Goal: Transaction & Acquisition: Purchase product/service

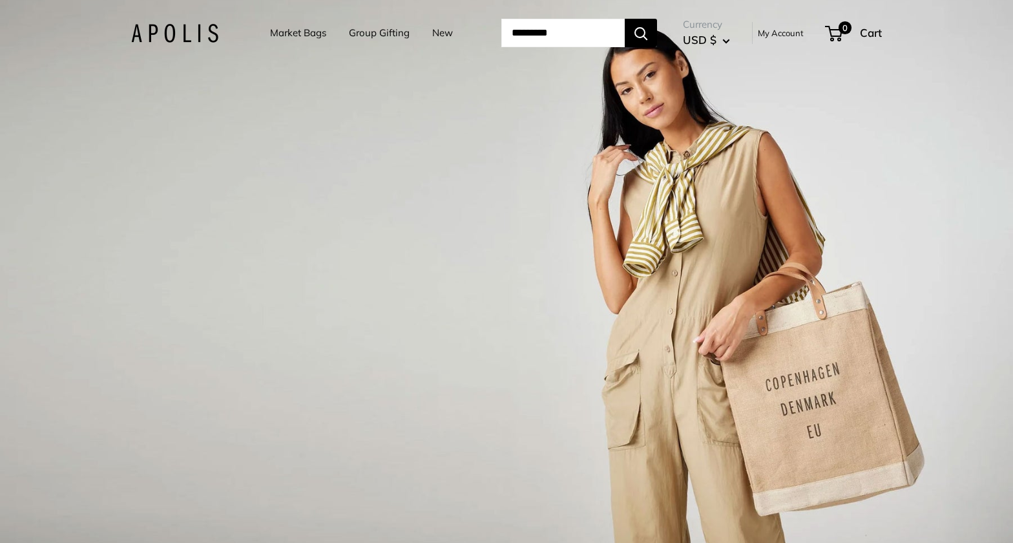
click at [273, 34] on link "Market Bags" at bounding box center [298, 33] width 56 height 18
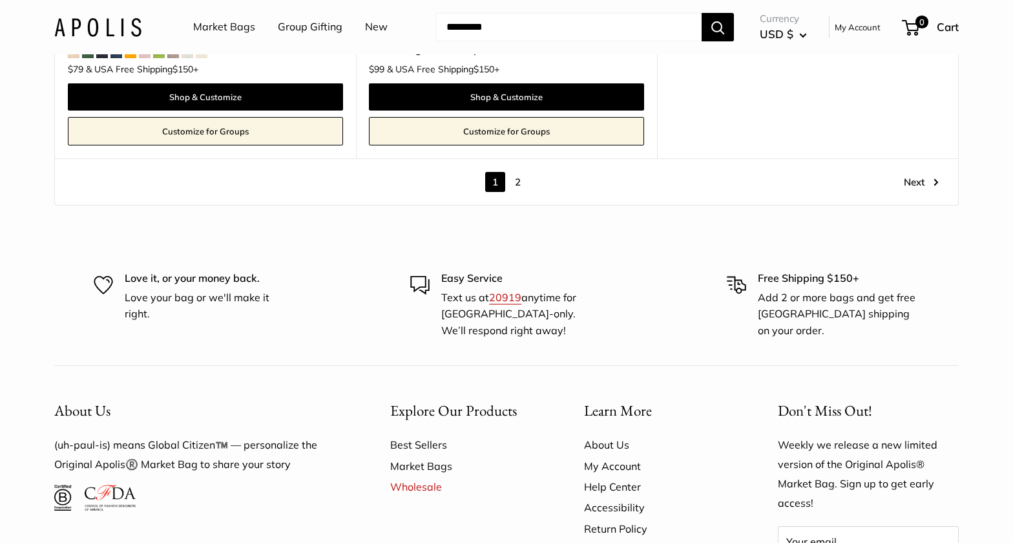
scroll to position [7648, 0]
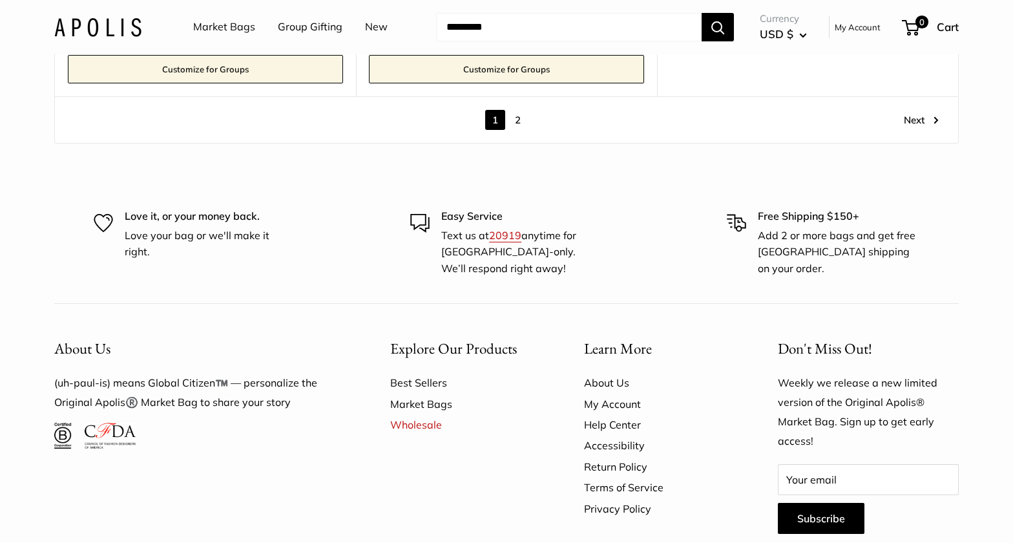
click at [519, 118] on link "2" at bounding box center [518, 120] width 20 height 20
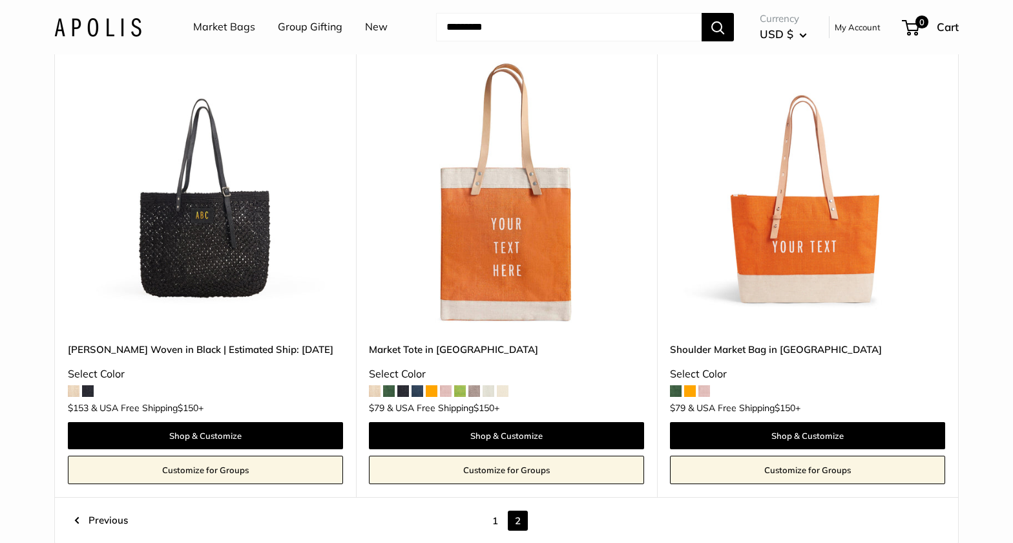
scroll to position [1137, 0]
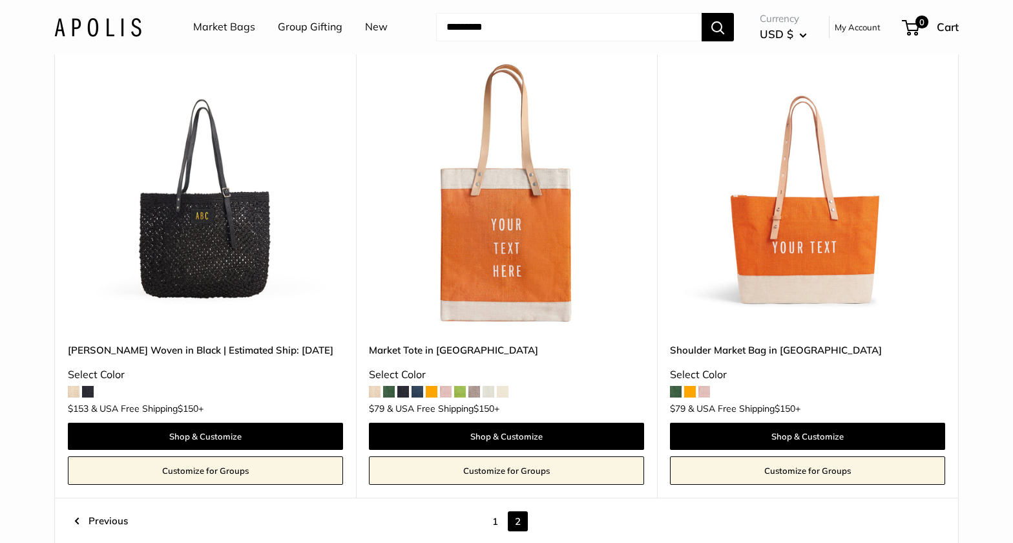
click at [0, 0] on img at bounding box center [0, 0] width 0 height 0
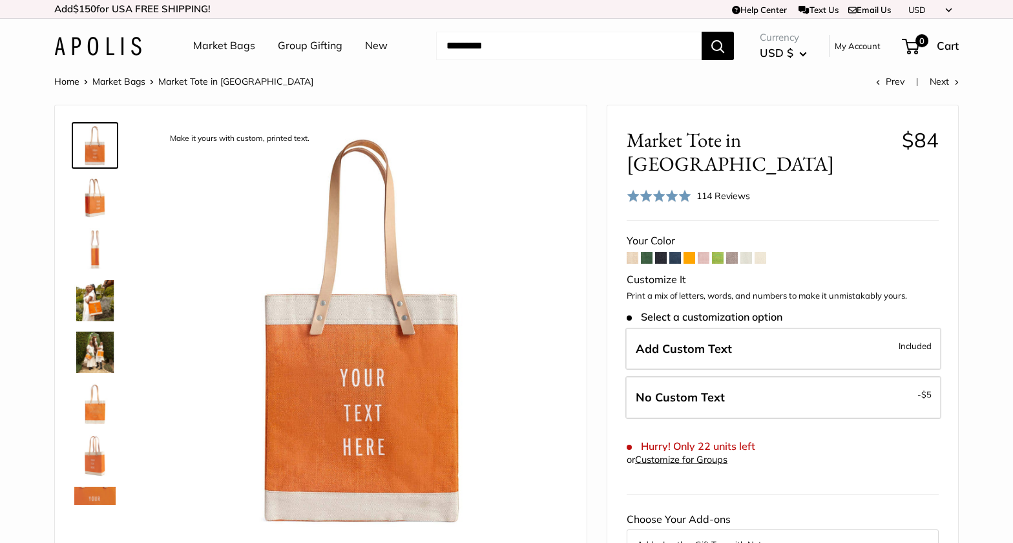
click at [632, 252] on span at bounding box center [633, 258] width 12 height 12
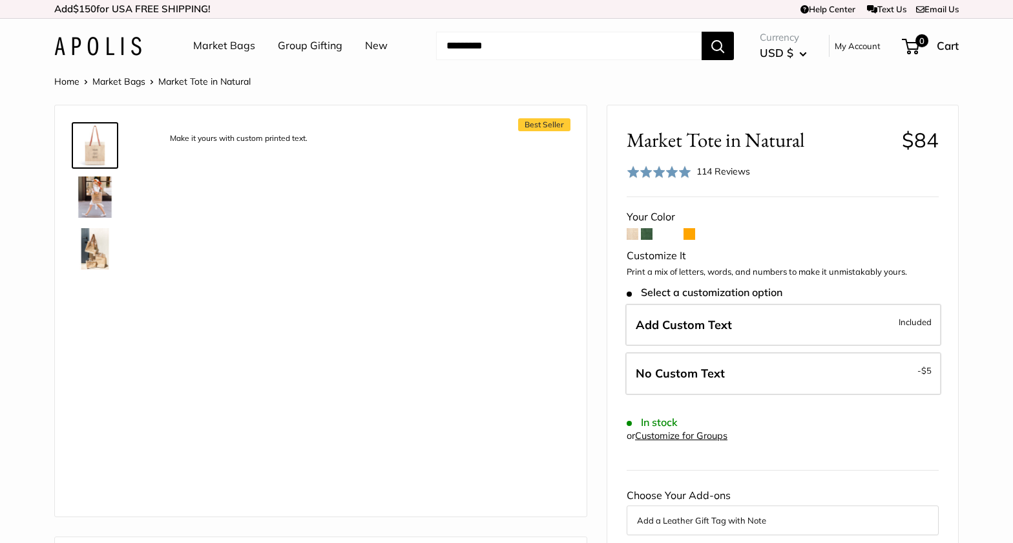
click at [631, 236] on span at bounding box center [633, 234] width 12 height 12
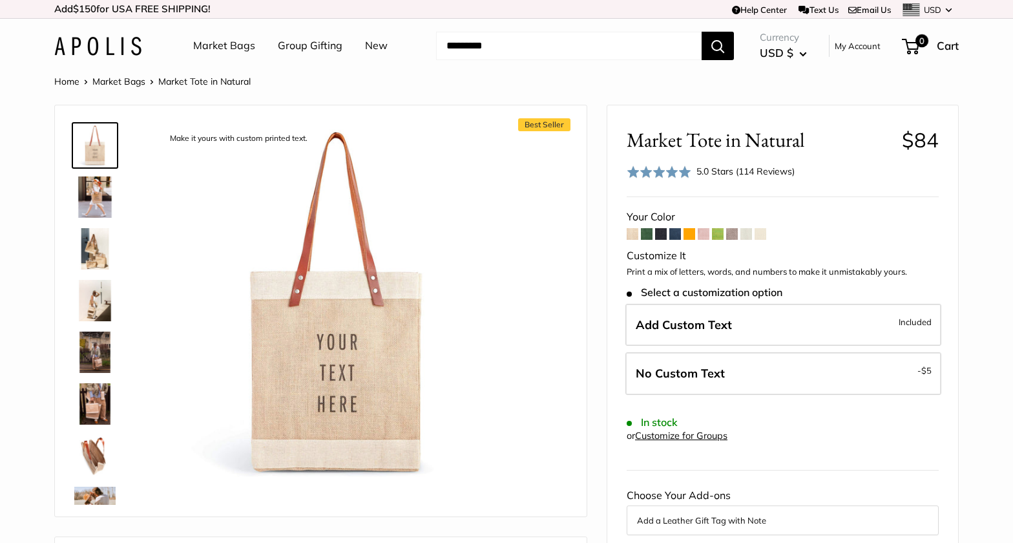
click at [90, 191] on img at bounding box center [94, 196] width 41 height 41
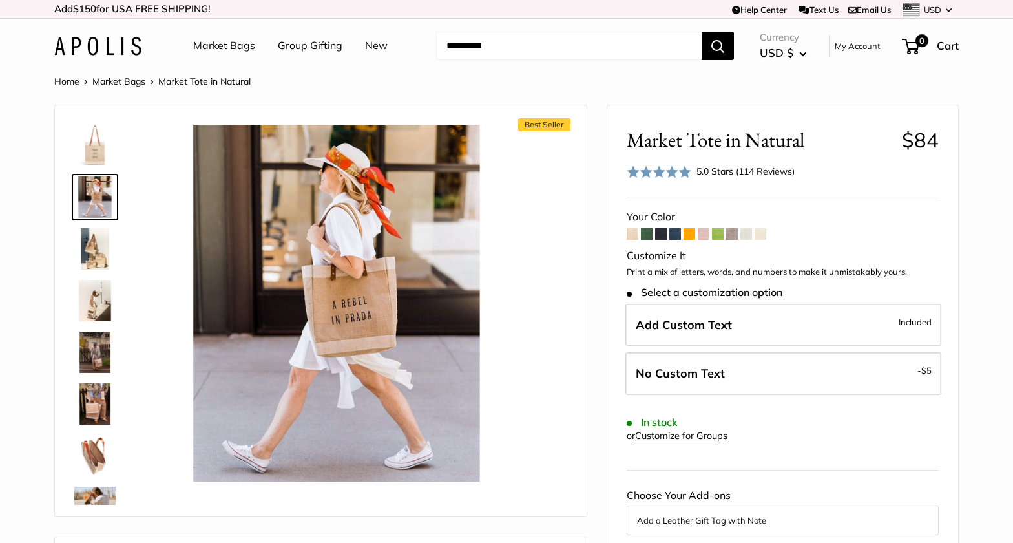
click at [99, 358] on img at bounding box center [94, 351] width 41 height 41
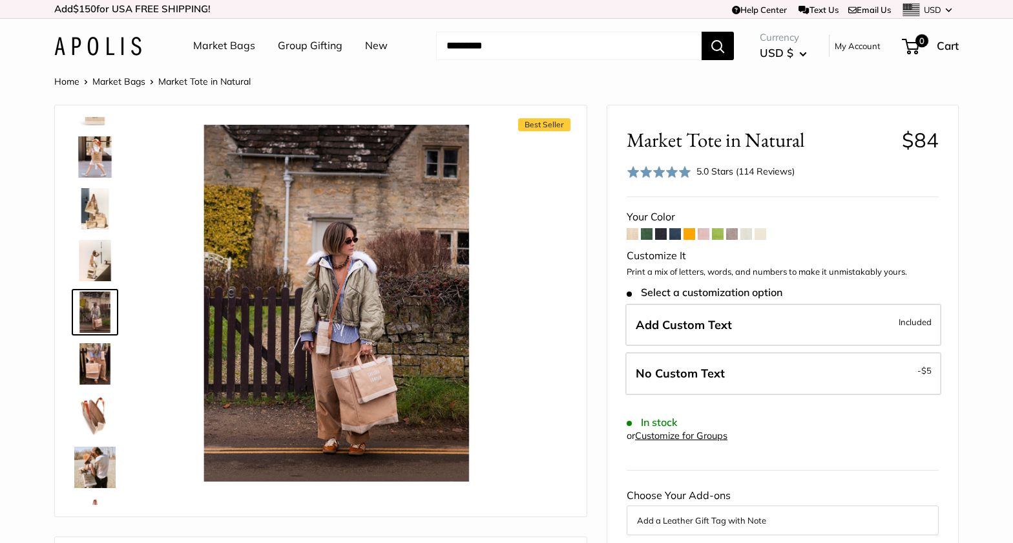
click at [97, 155] on img at bounding box center [94, 156] width 41 height 41
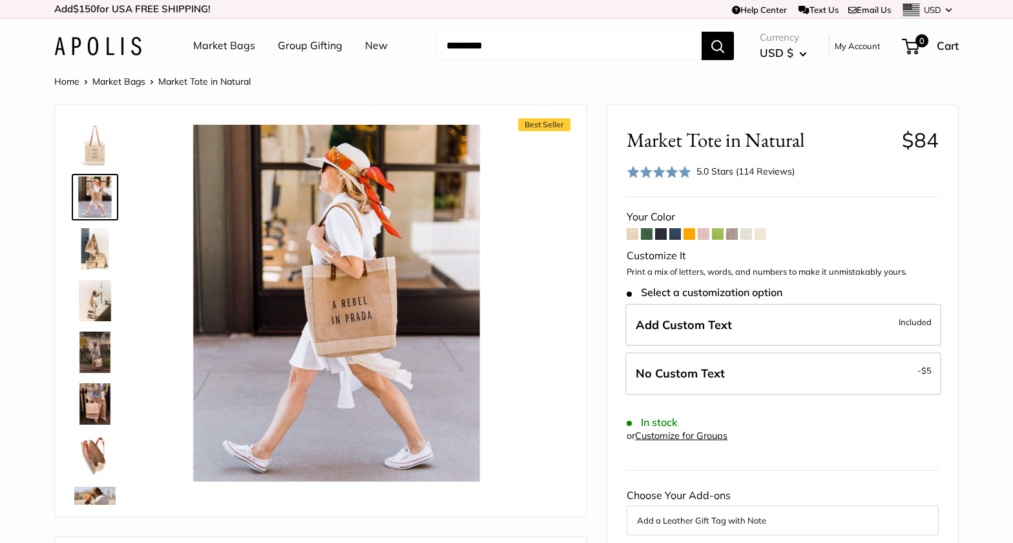
click at [703, 329] on span "Add Custom Text" at bounding box center [684, 324] width 96 height 15
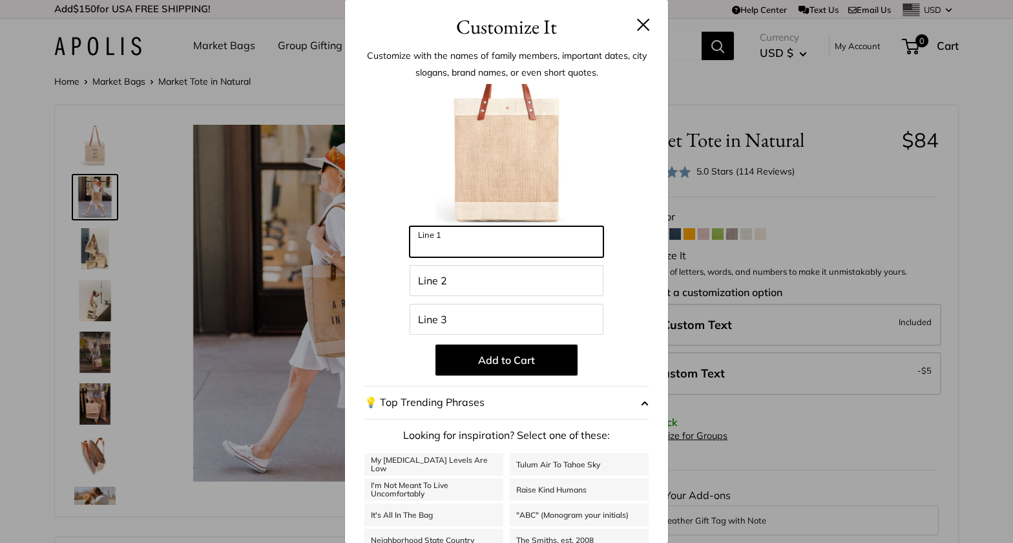
click at [466, 247] on input "Line 1" at bounding box center [507, 241] width 194 height 31
type input "*"
type input "**"
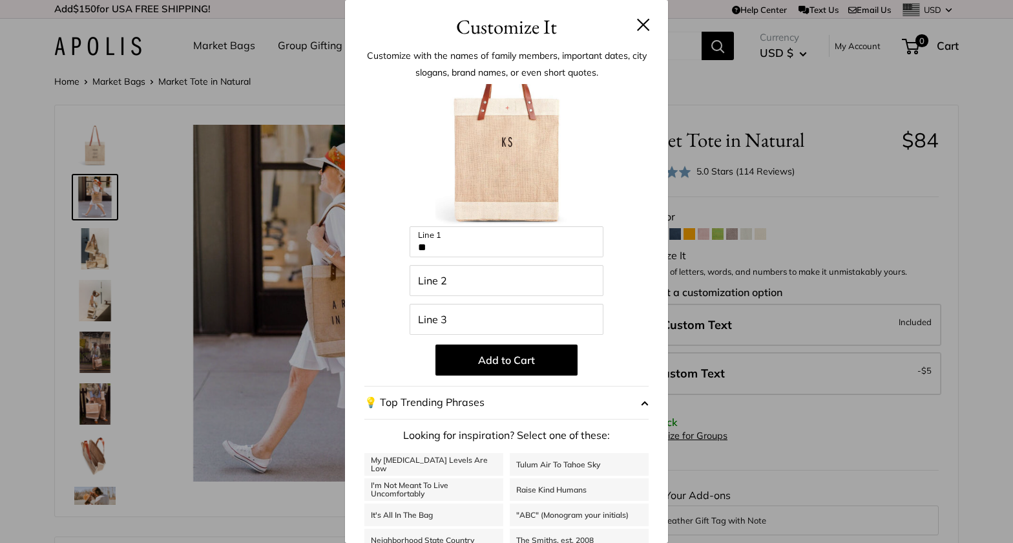
click at [649, 21] on button at bounding box center [643, 24] width 13 height 13
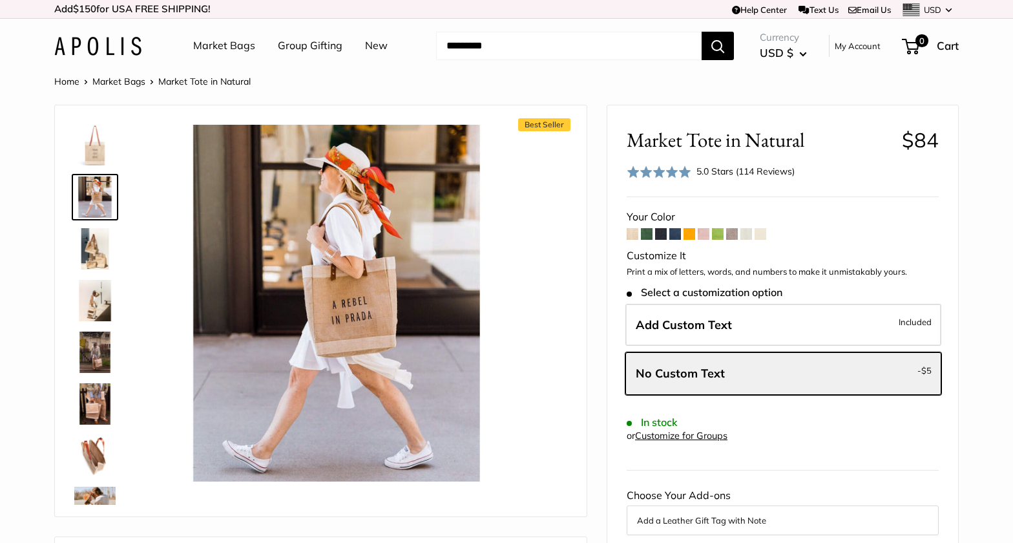
click at [214, 47] on link "Market Bags" at bounding box center [224, 45] width 62 height 19
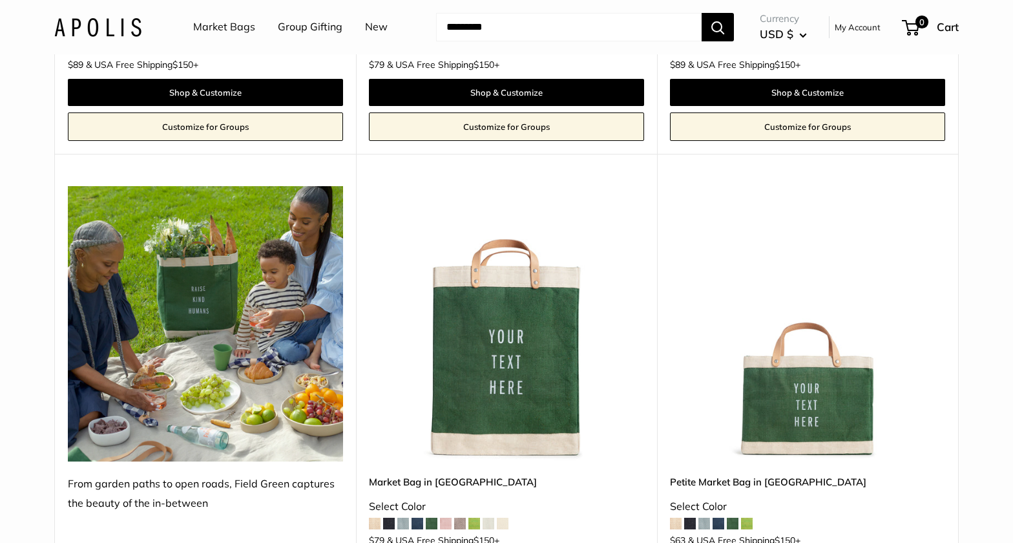
scroll to position [2816, 0]
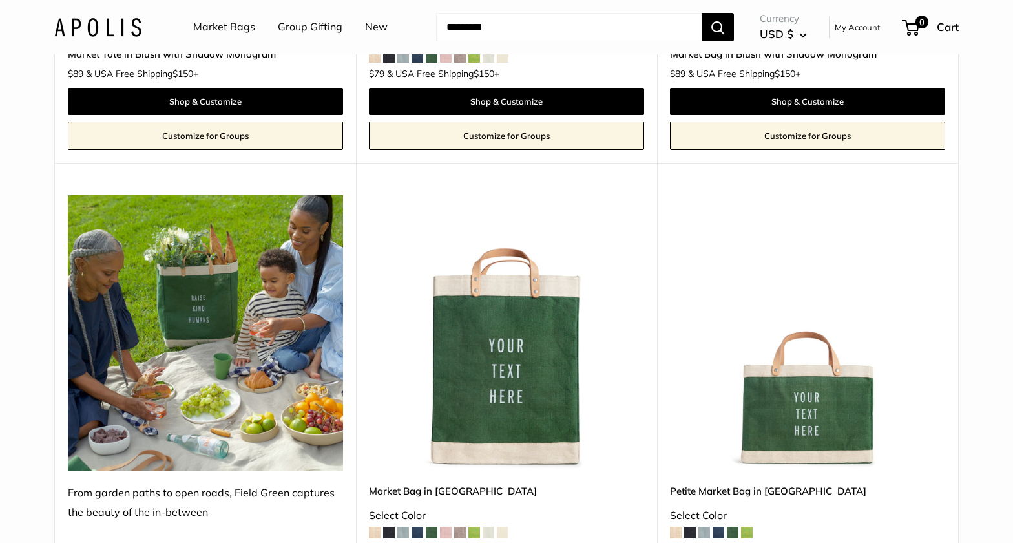
click at [866, 29] on link "My Account" at bounding box center [858, 27] width 46 height 16
